Goal: Transaction & Acquisition: Purchase product/service

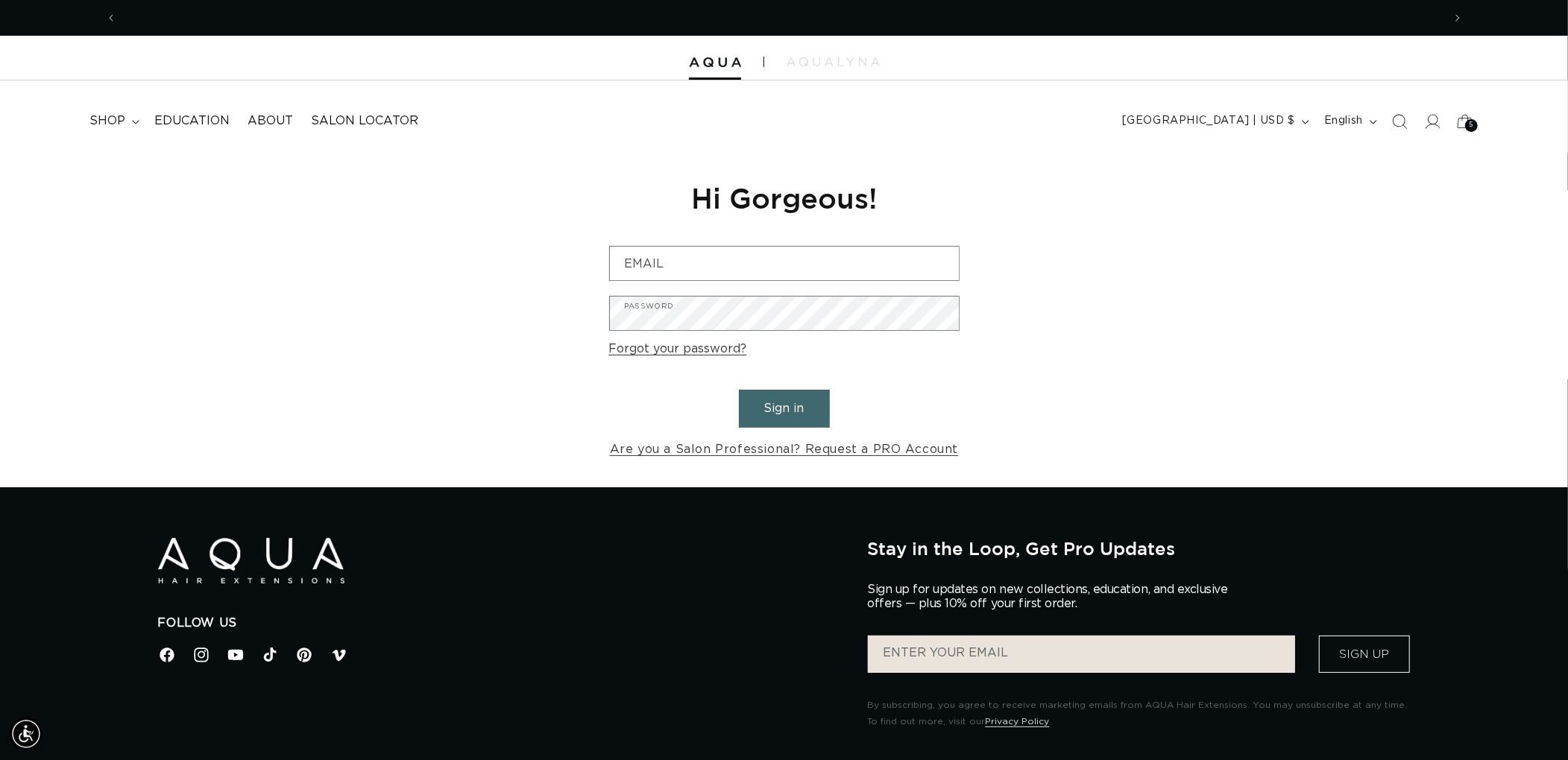
scroll to position [0, 2651]
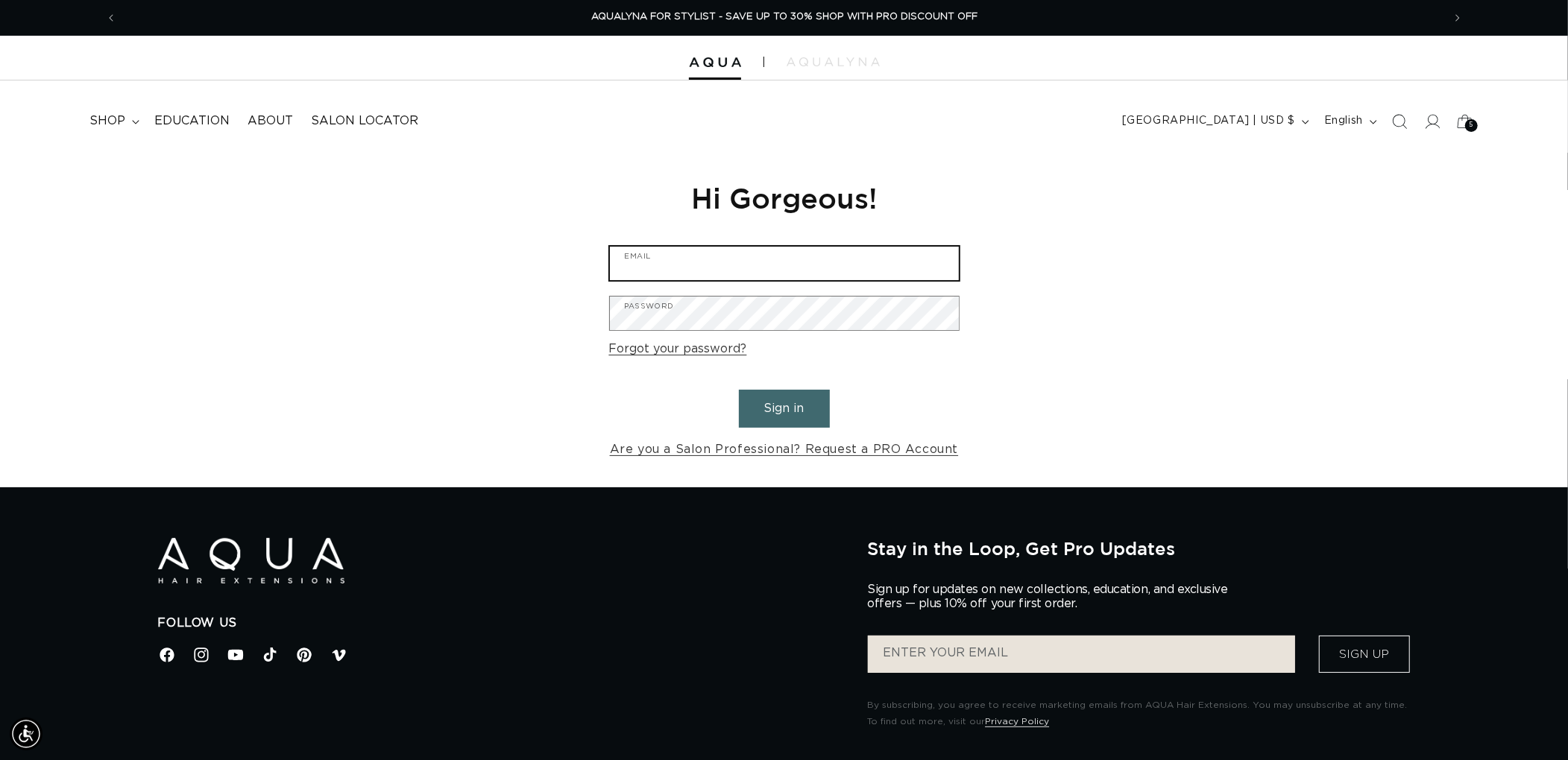
type input "graphics@pabeauty.com"
click at [773, 414] on button "Sign in" at bounding box center [784, 409] width 91 height 38
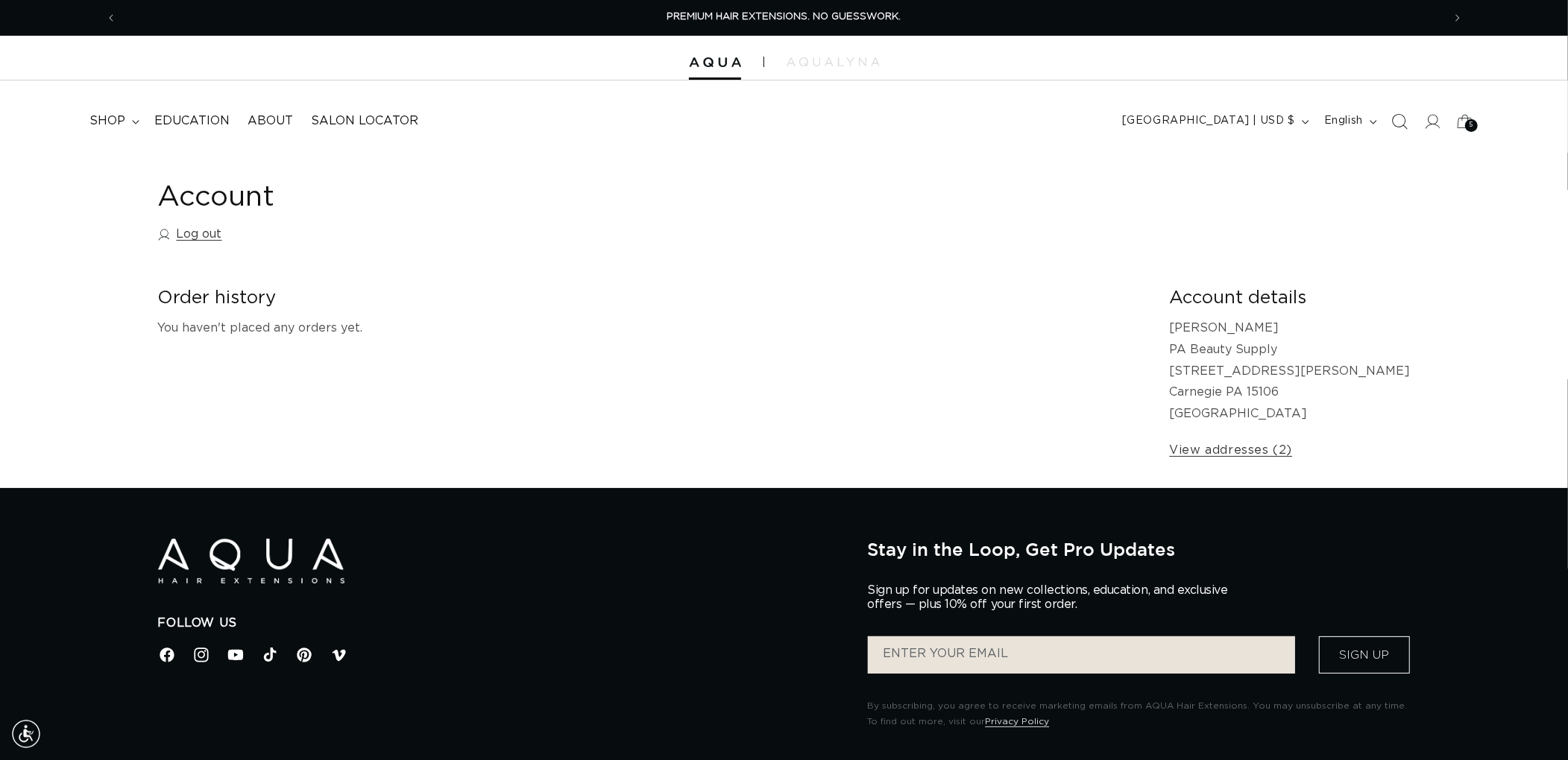
click at [1400, 130] on span "Search" at bounding box center [1400, 121] width 33 height 33
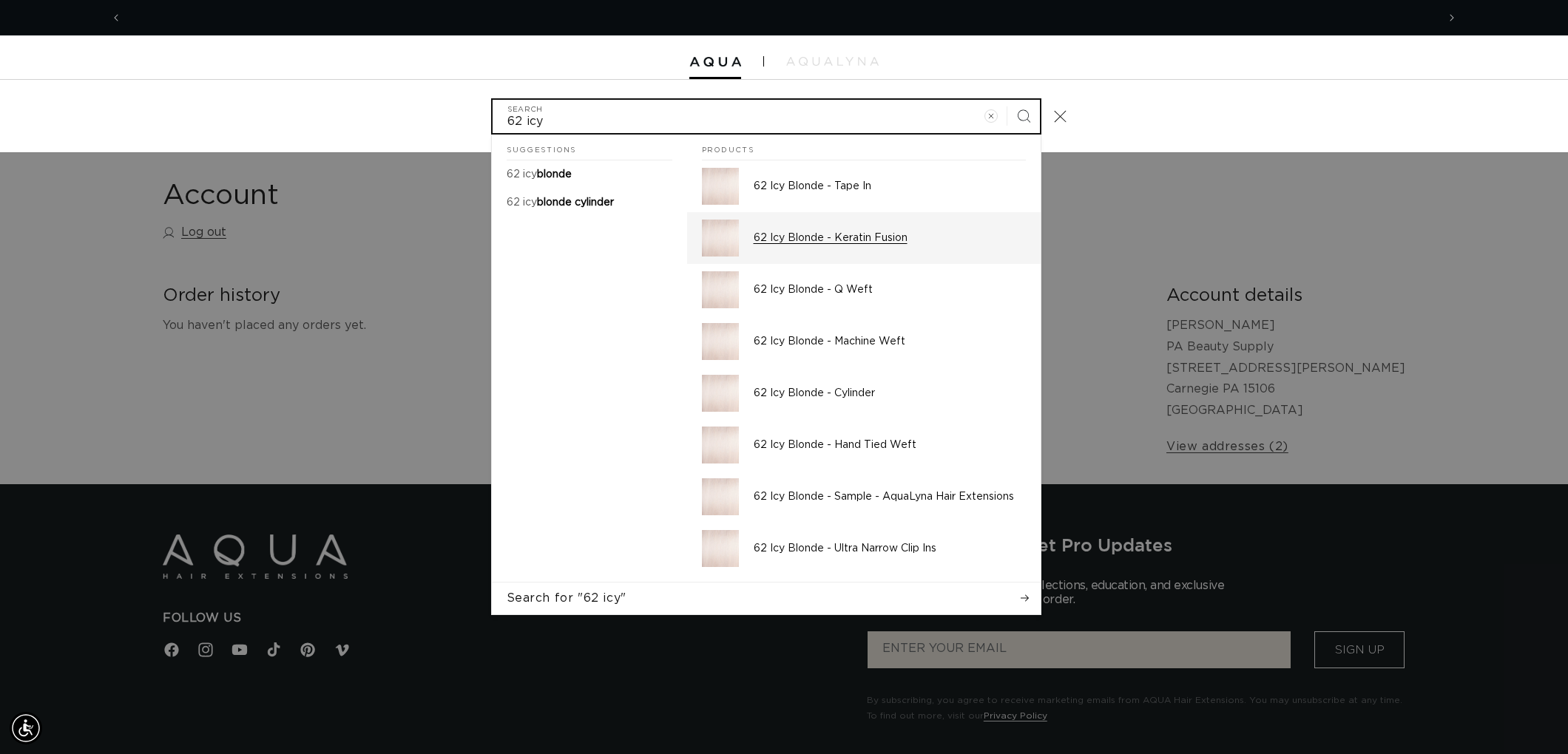
scroll to position [0, 2629]
type input "62 icy"
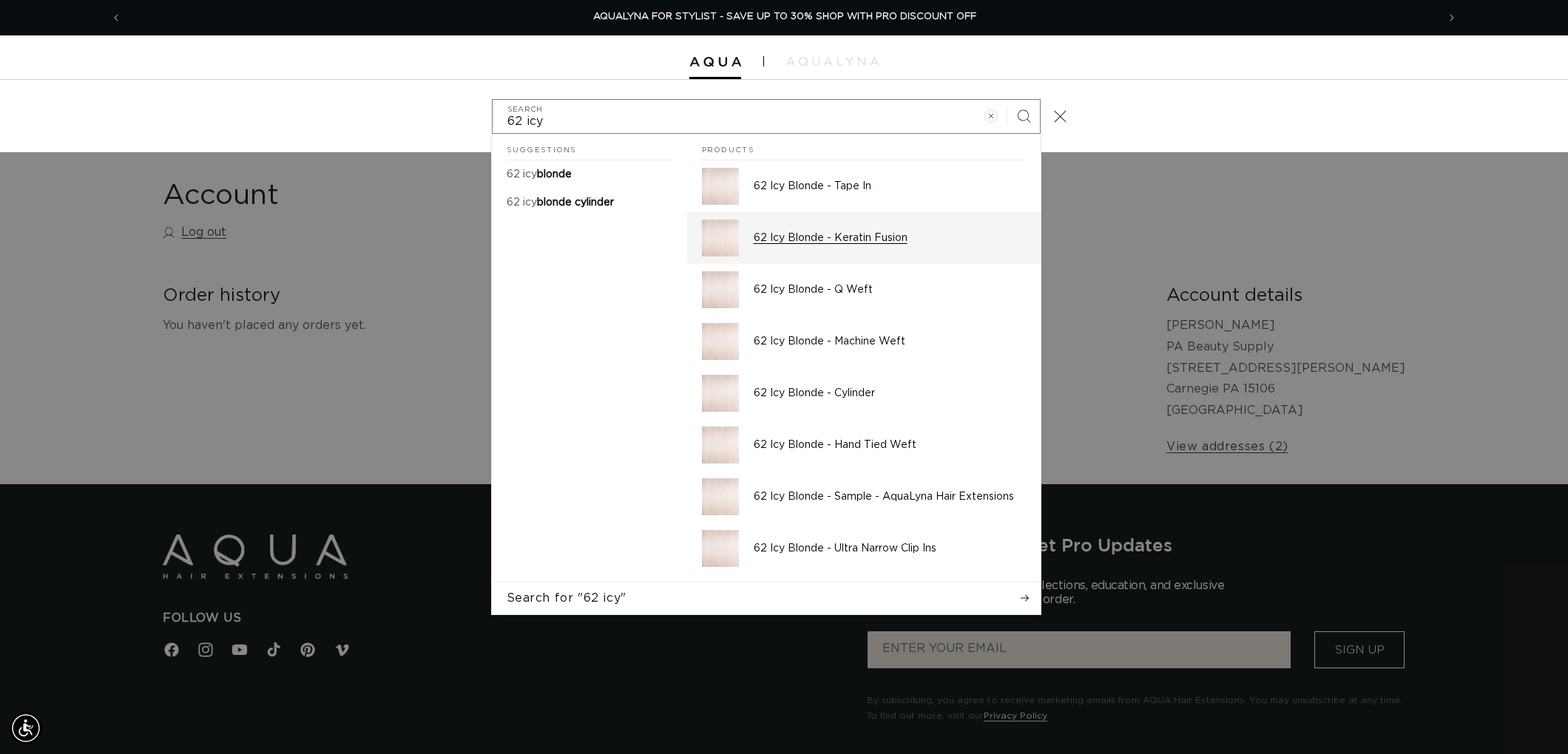
click at [933, 249] on div "62 Icy Blonde - Keratin Fusion" at bounding box center [889, 237] width 272 height 37
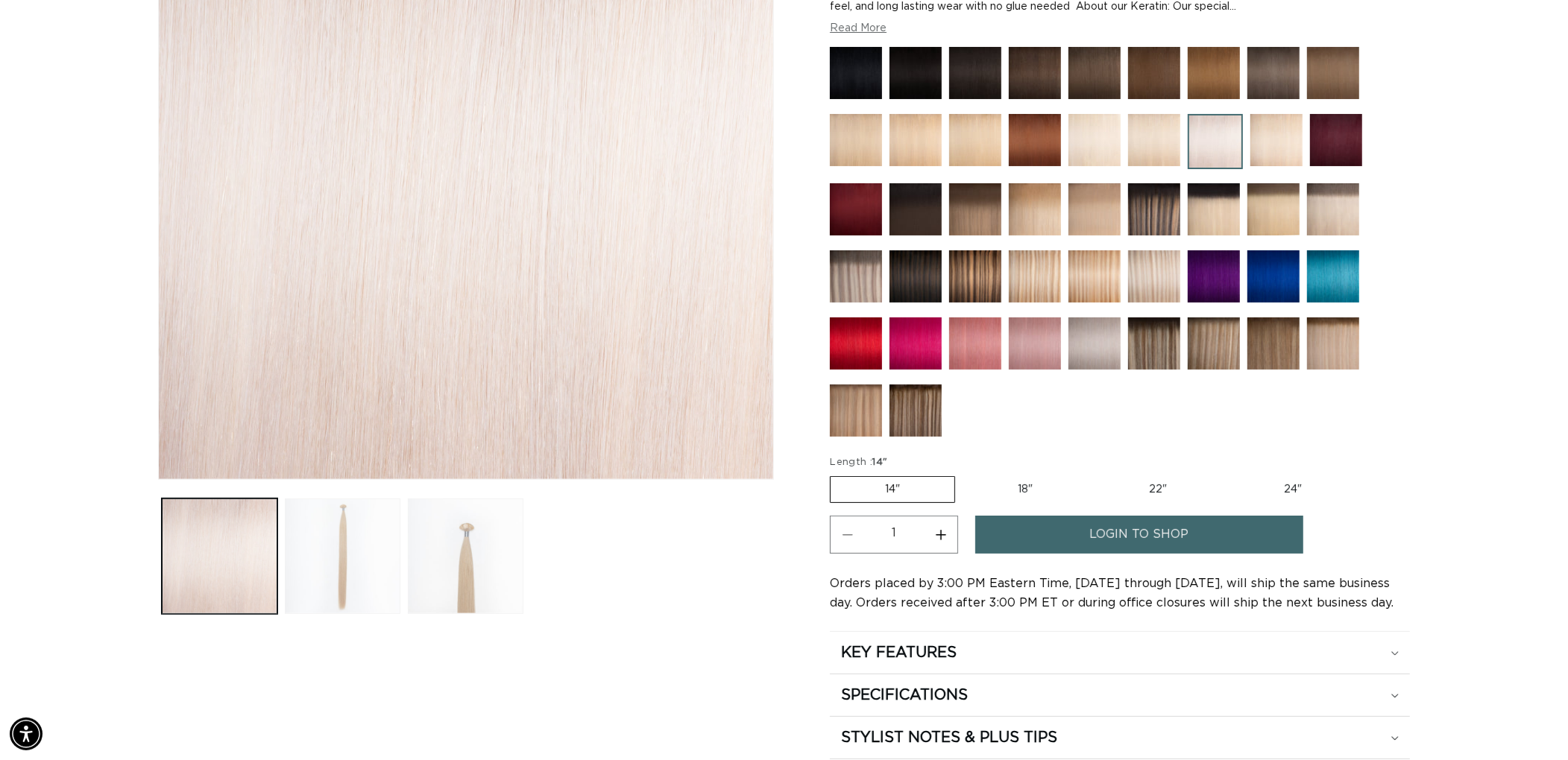
scroll to position [0, 1326]
